Goal: Information Seeking & Learning: Understand process/instructions

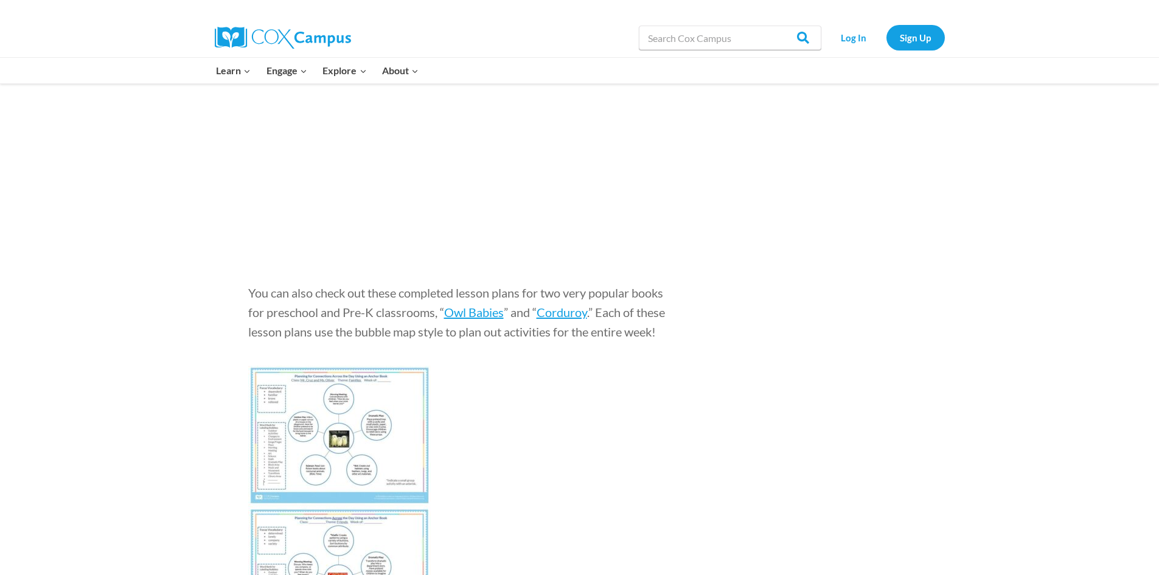
scroll to position [4443, 0]
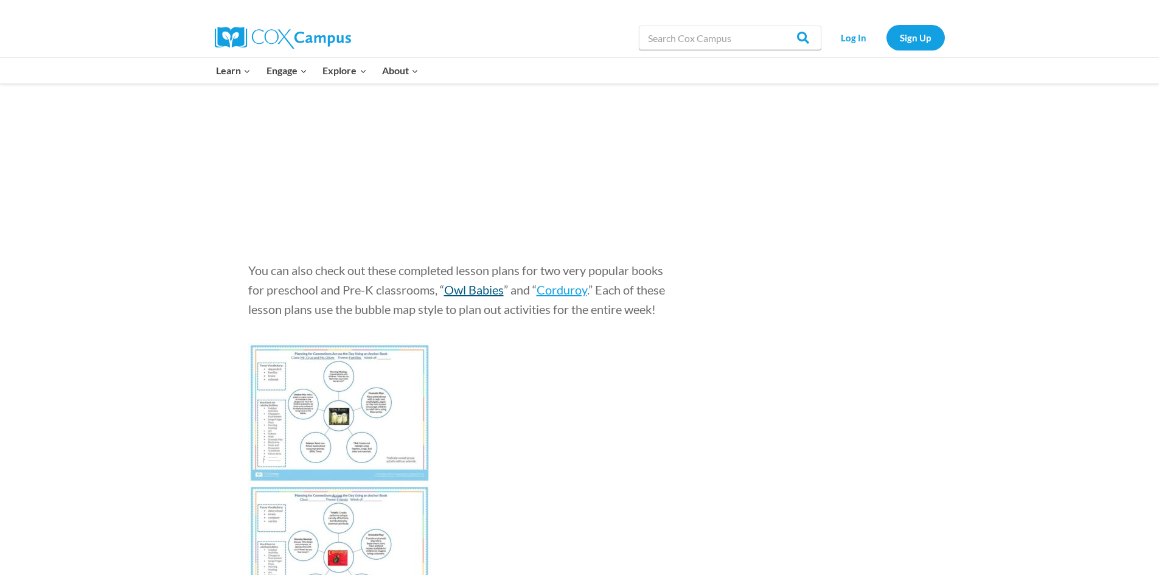
click at [460, 287] on span "Owl Babies" at bounding box center [474, 289] width 60 height 15
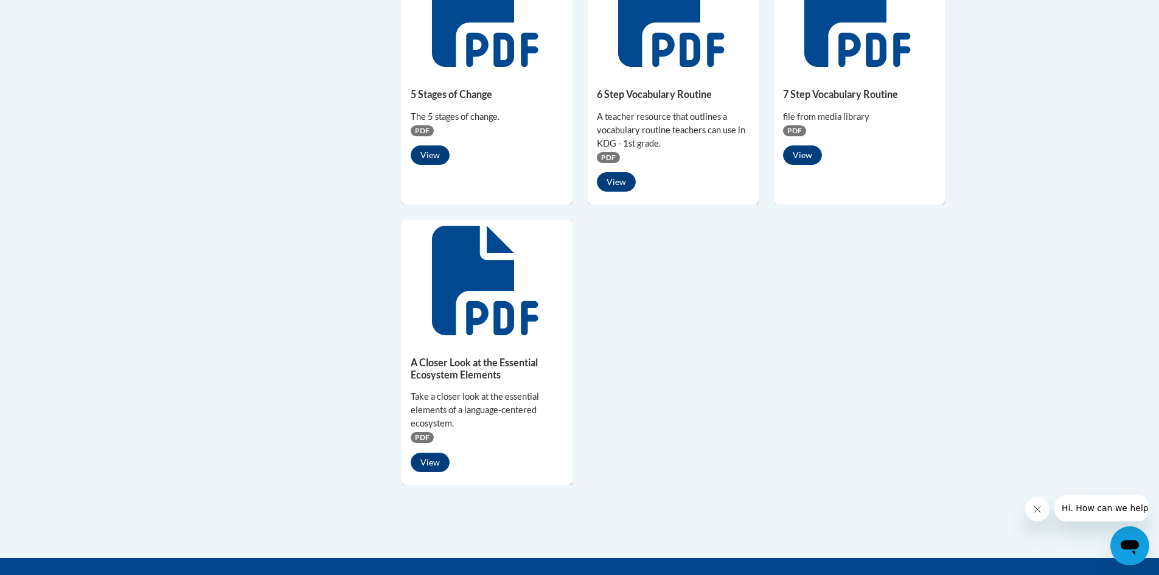
scroll to position [913, 0]
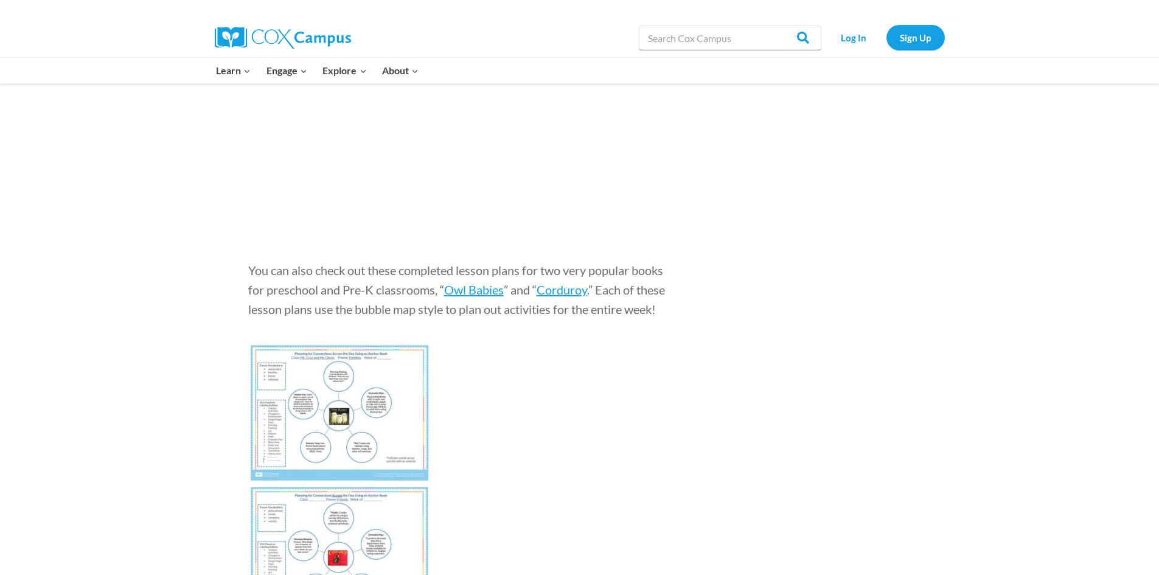
scroll to position [4626, 0]
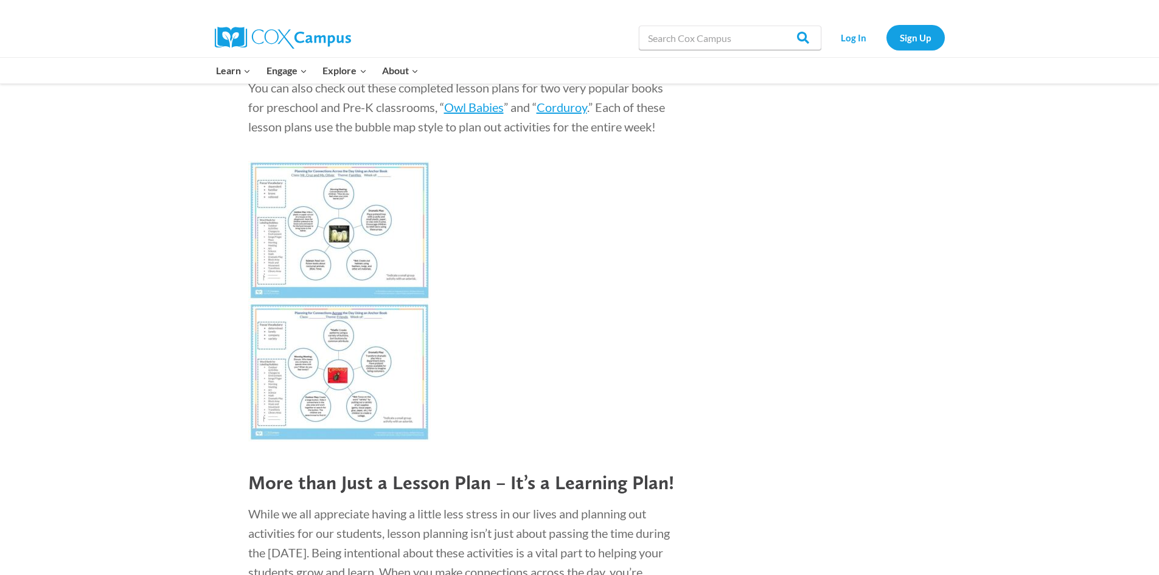
click at [276, 229] on img at bounding box center [339, 231] width 183 height 141
click at [363, 227] on img at bounding box center [339, 231] width 183 height 141
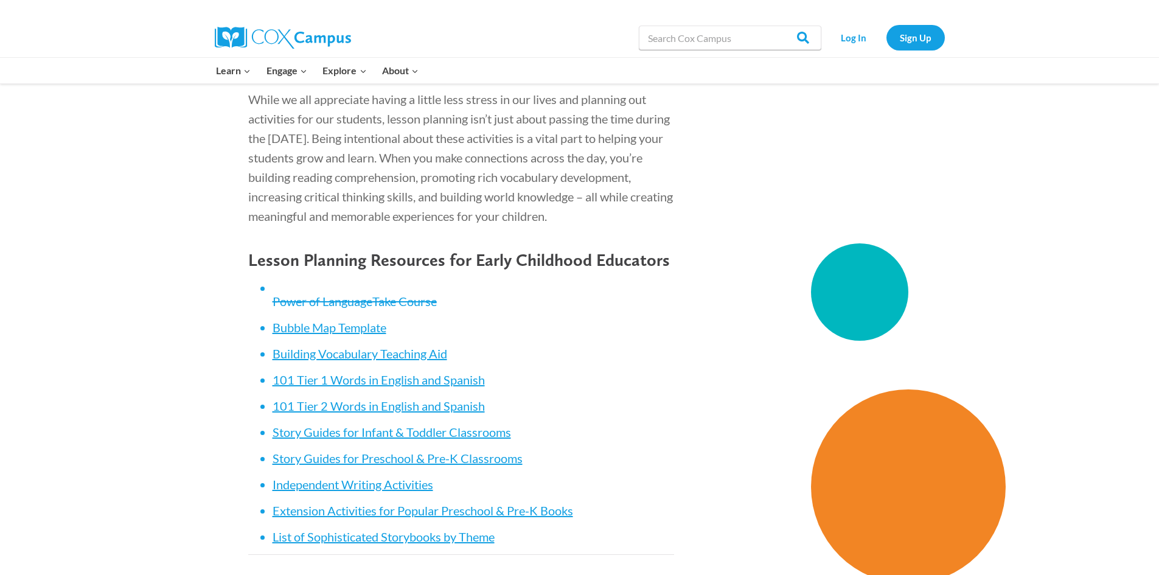
scroll to position [5052, 0]
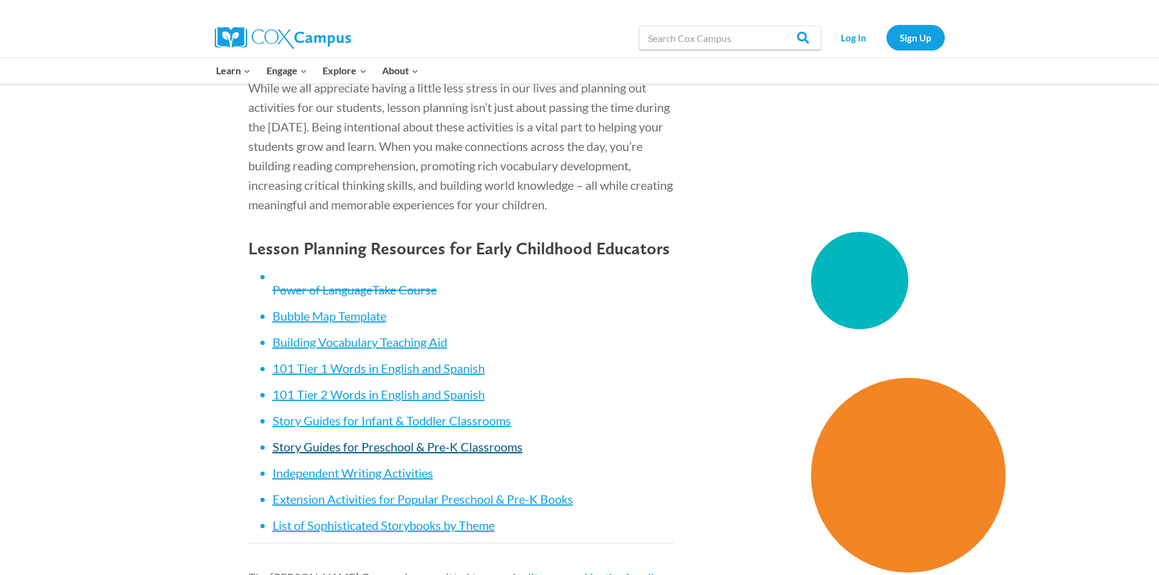
click at [374, 443] on link "Story Guides for Preschool & Pre-K Classrooms" at bounding box center [398, 446] width 250 height 15
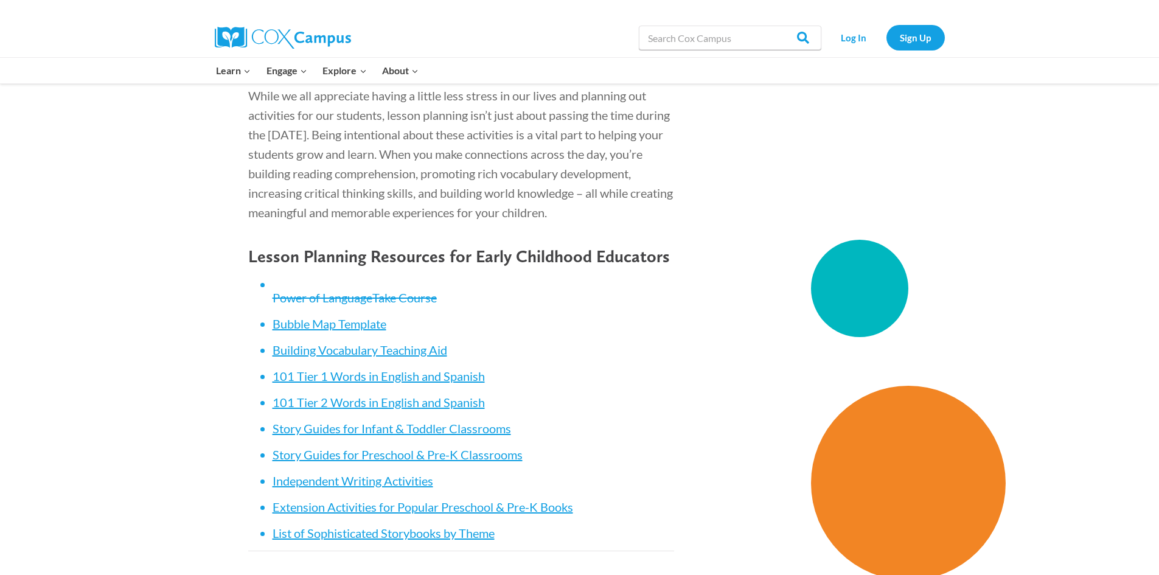
scroll to position [5052, 0]
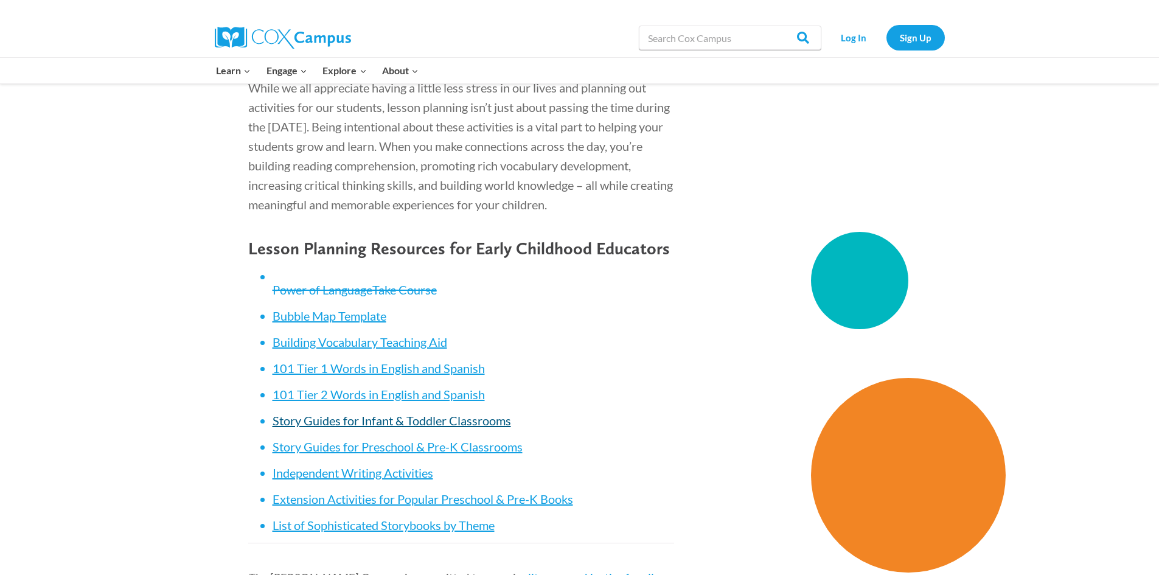
click at [384, 424] on link "Story Guides for Infant & Toddler Classrooms" at bounding box center [392, 420] width 239 height 15
